Goal: Task Accomplishment & Management: Manage account settings

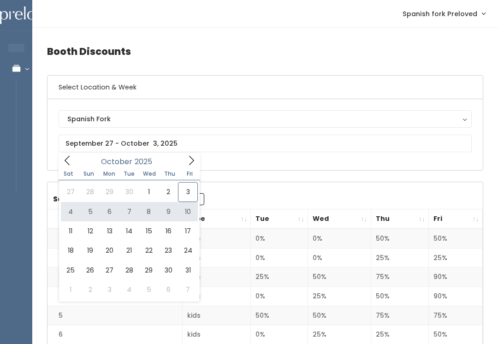
type input "[DATE] to [DATE]"
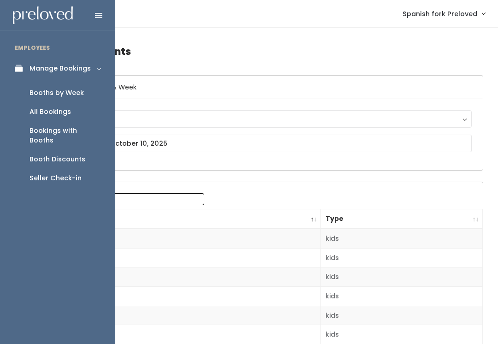
click at [76, 99] on link "Booths by Week" at bounding box center [57, 92] width 115 height 19
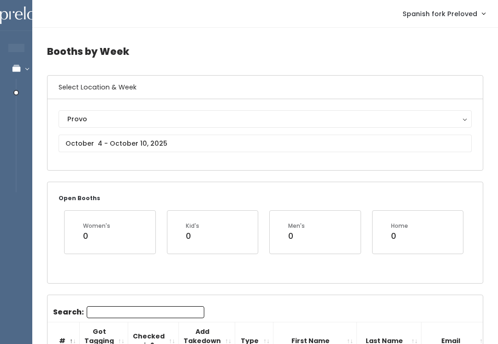
click at [438, 117] on div "Provo" at bounding box center [265, 119] width 396 height 10
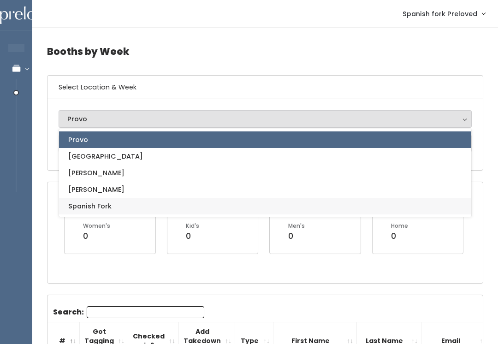
click at [152, 208] on link "Spanish Fork" at bounding box center [265, 206] width 412 height 17
select select "2"
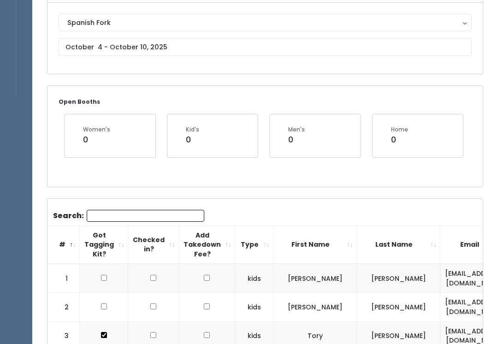
scroll to position [78, 0]
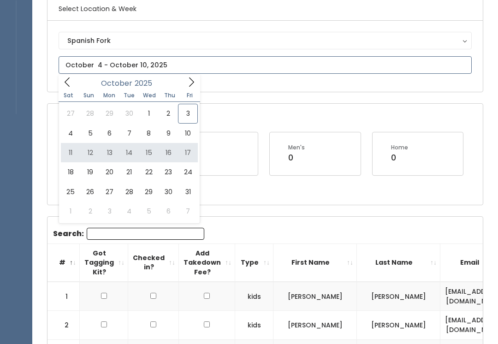
type input "October 11 to October 17"
